Goal: Task Accomplishment & Management: Complete application form

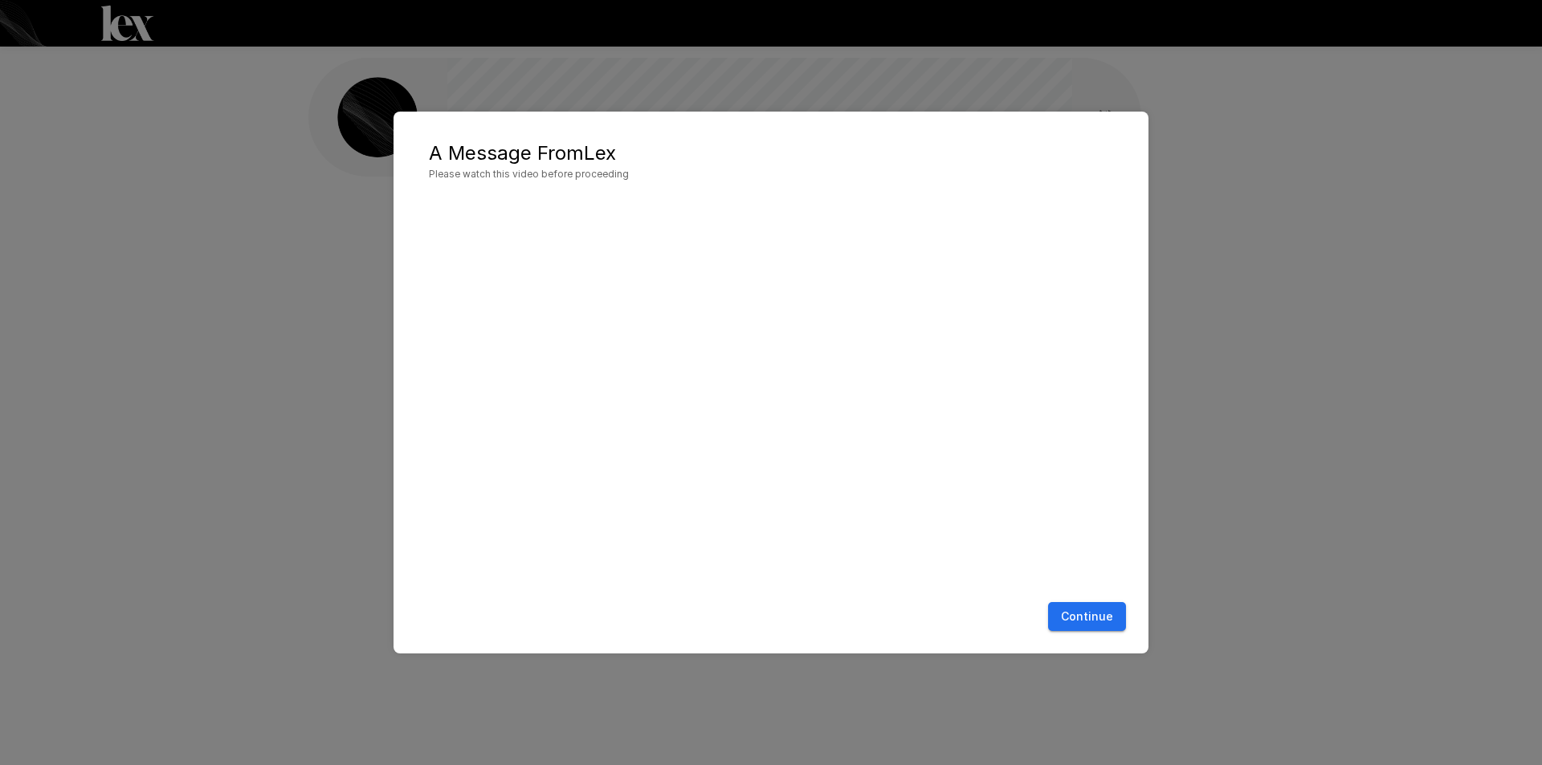
click at [1099, 607] on button "Continue" at bounding box center [1087, 617] width 78 height 30
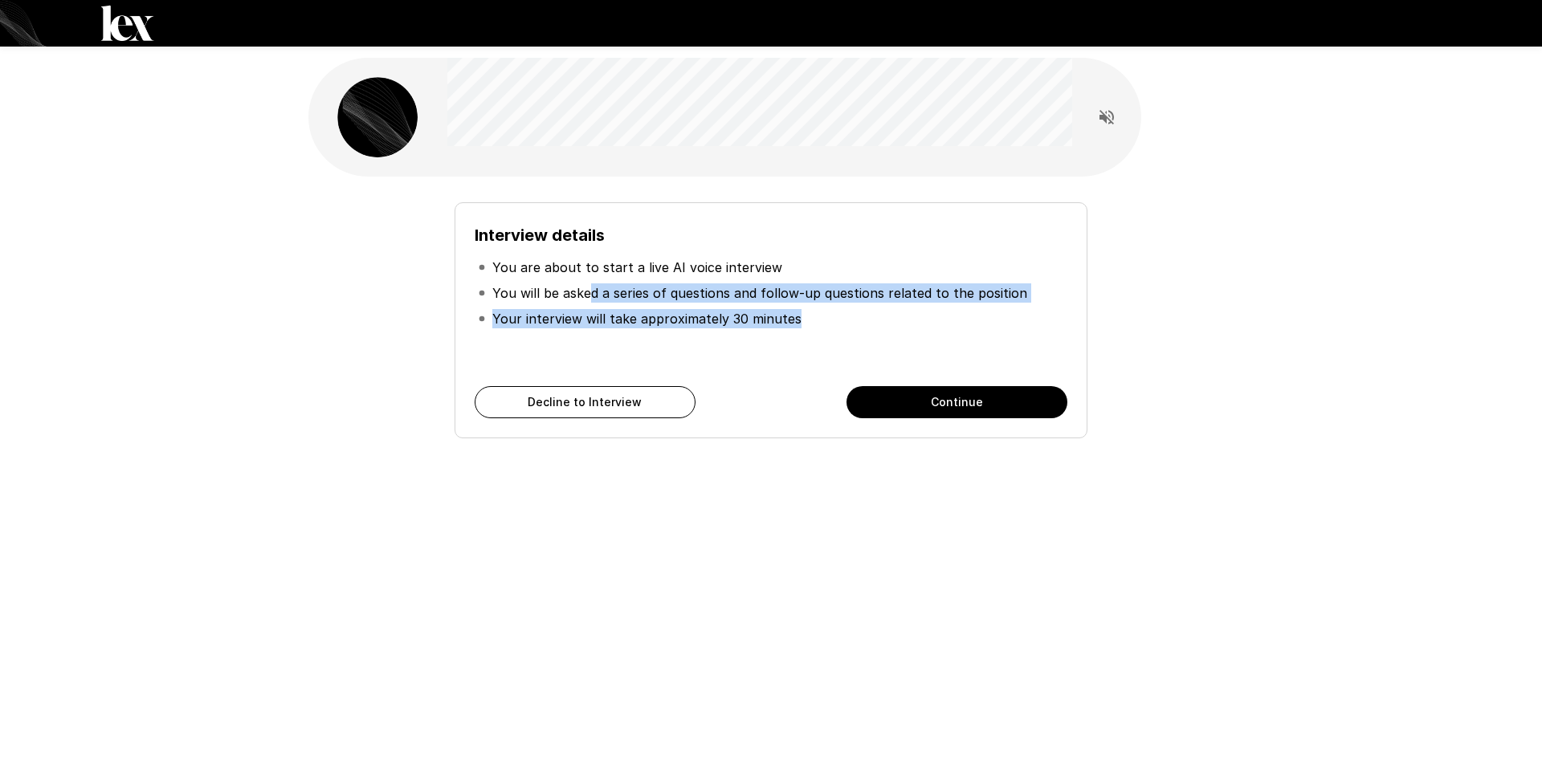
drag, startPoint x: 589, startPoint y: 294, endPoint x: 865, endPoint y: 308, distance: 275.8
click at [865, 308] on ul "You are about to start a live AI voice interview You will be asked a series of …" at bounding box center [771, 293] width 593 height 90
click at [865, 308] on li "Your interview will take approximately 30 minutes" at bounding box center [771, 319] width 593 height 26
drag, startPoint x: 649, startPoint y: 261, endPoint x: 769, endPoint y: 312, distance: 129.9
click at [769, 311] on ul "You are about to start a live AI voice interview You will be asked a series of …" at bounding box center [771, 293] width 593 height 90
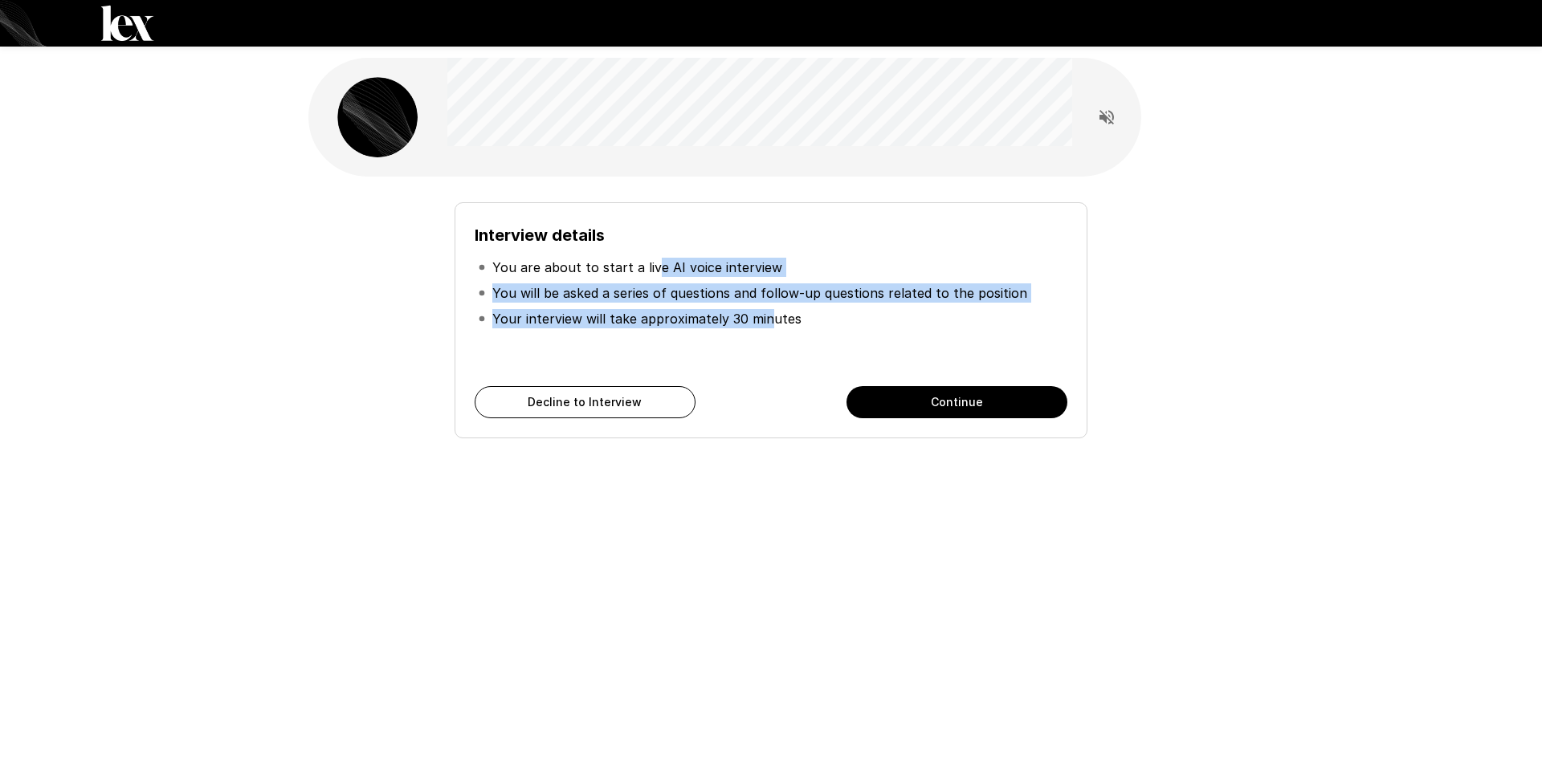
click at [769, 312] on p "Your interview will take approximately 30 minutes" at bounding box center [646, 318] width 309 height 19
drag, startPoint x: 842, startPoint y: 305, endPoint x: 848, endPoint y: 316, distance: 11.9
click at [848, 316] on ul "You are about to start a live AI voice interview You will be asked a series of …" at bounding box center [771, 293] width 593 height 90
click at [848, 316] on li "Your interview will take approximately 30 minutes" at bounding box center [771, 319] width 593 height 26
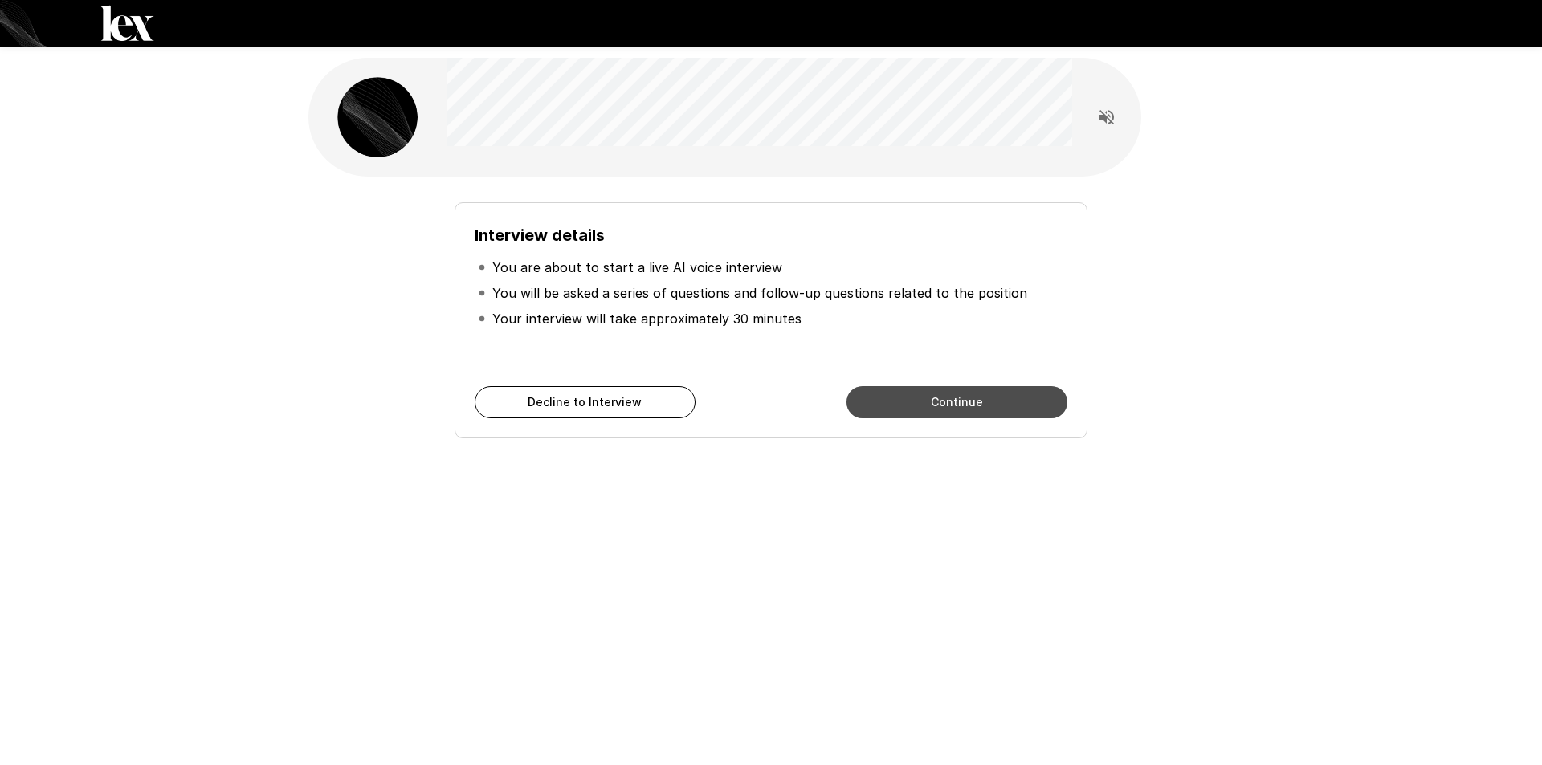
click at [1022, 411] on button "Continue" at bounding box center [956, 402] width 221 height 32
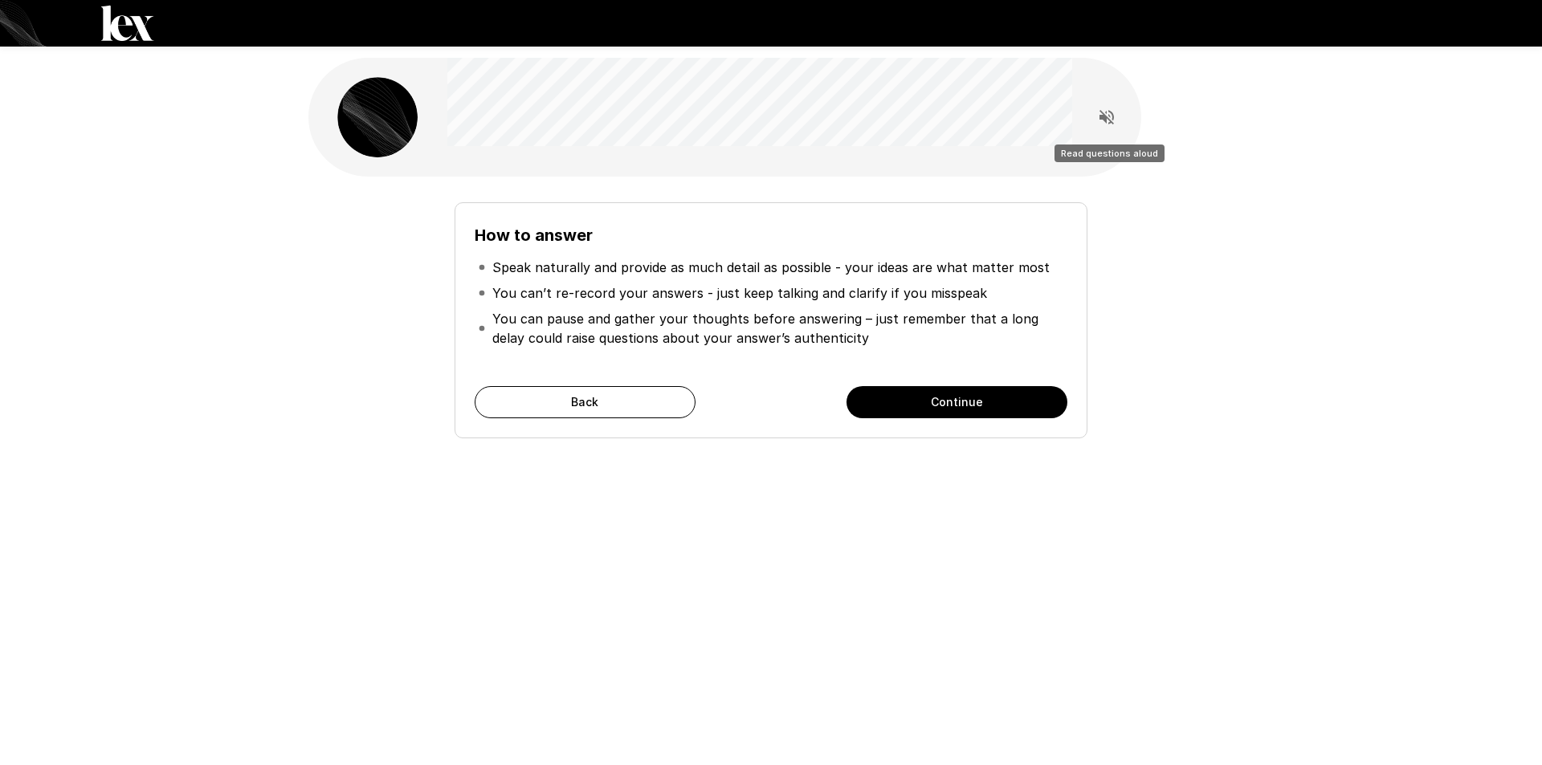
click at [1116, 116] on icon "Read questions aloud" at bounding box center [1106, 117] width 19 height 19
